Goal: Use online tool/utility: Utilize a website feature to perform a specific function

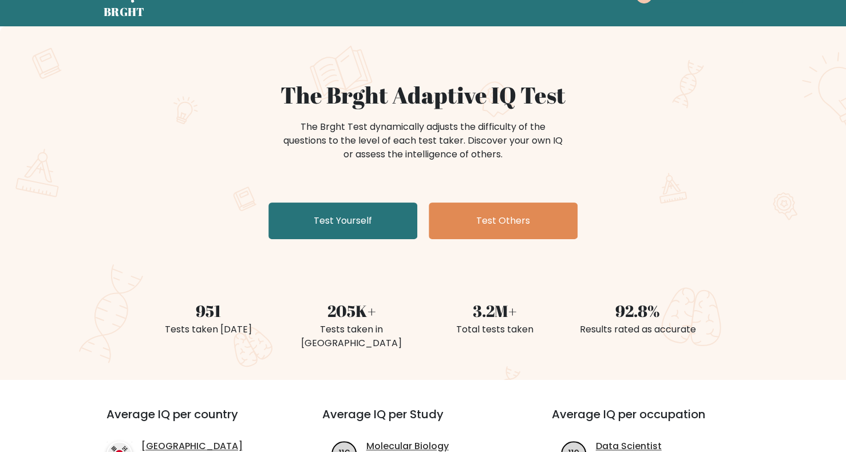
scroll to position [57, 0]
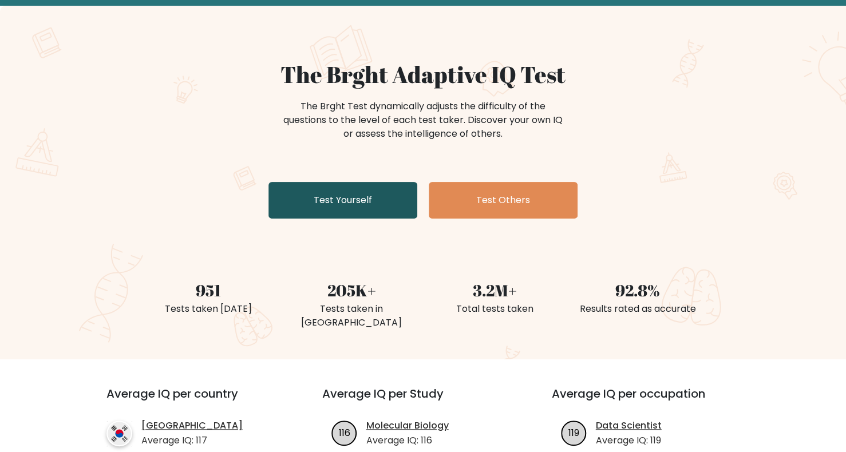
click at [366, 192] on link "Test Yourself" at bounding box center [342, 200] width 149 height 37
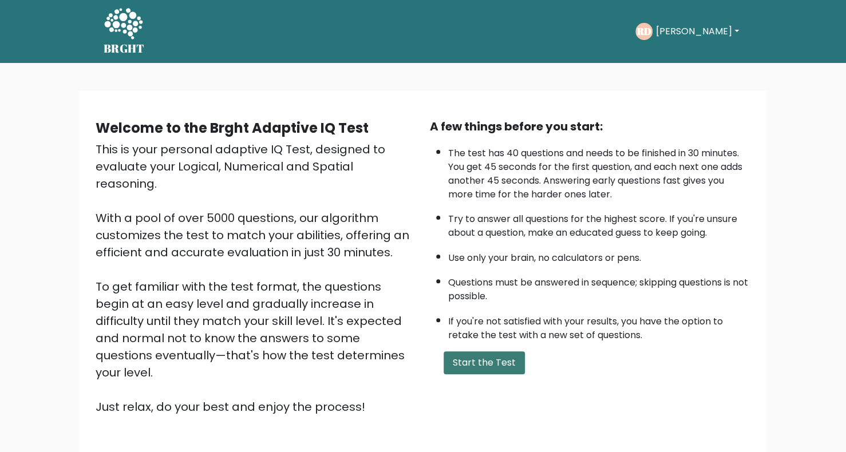
click at [463, 370] on button "Start the Test" at bounding box center [483, 362] width 81 height 23
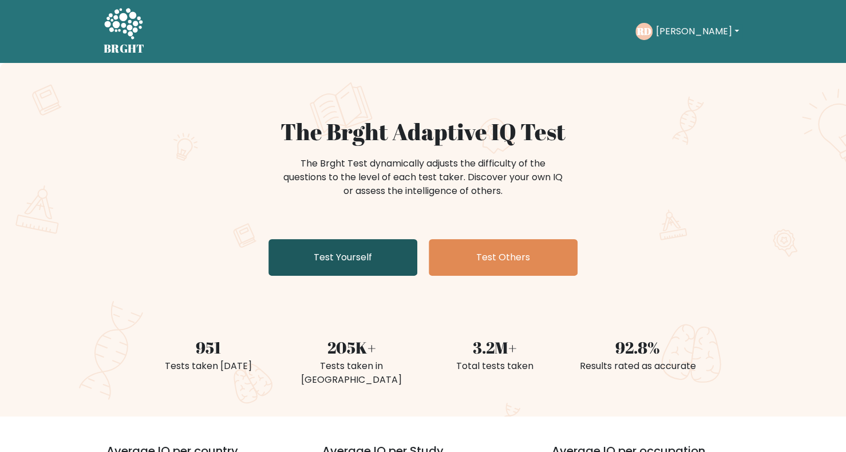
click at [390, 251] on link "Test Yourself" at bounding box center [342, 257] width 149 height 37
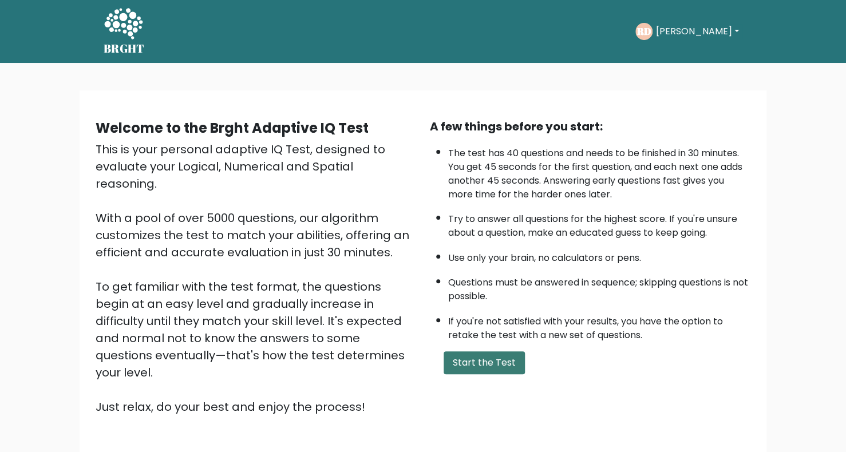
click at [487, 363] on button "Start the Test" at bounding box center [483, 362] width 81 height 23
